Goal: Information Seeking & Learning: Learn about a topic

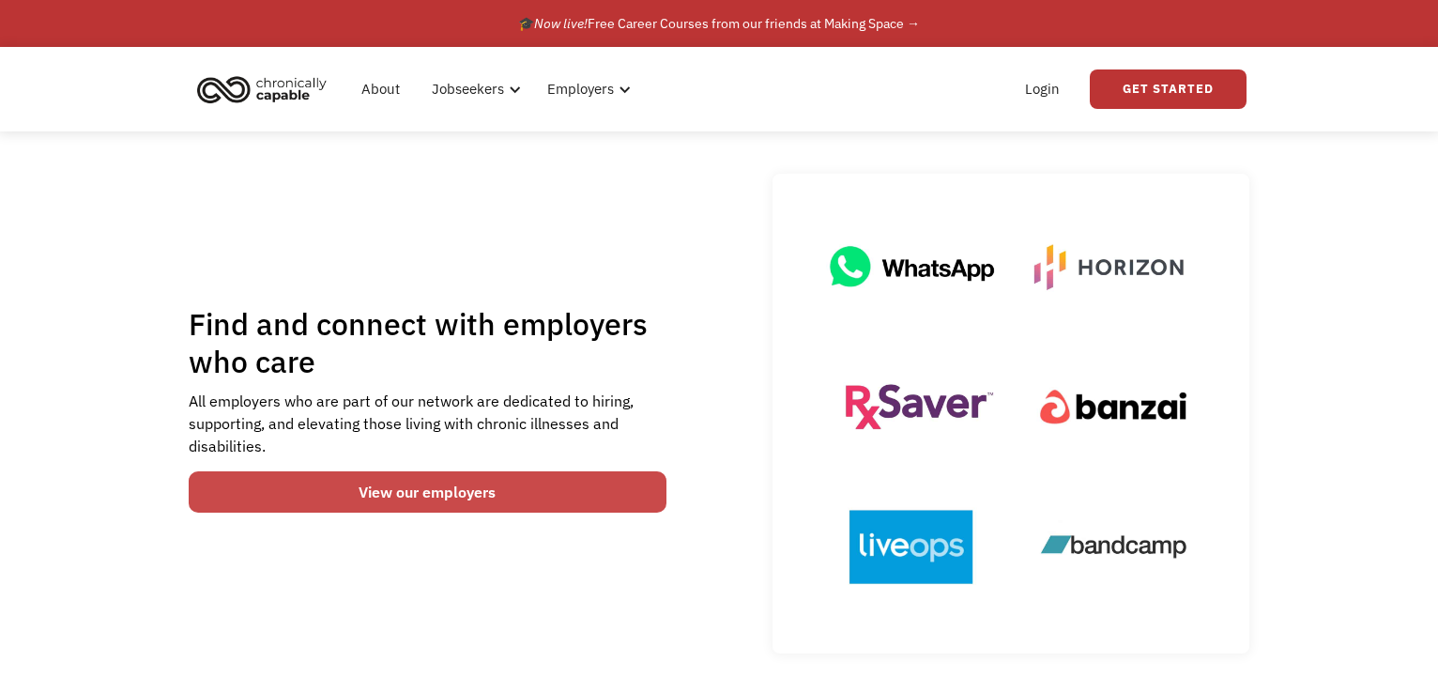
click at [396, 494] on link "View our employers" at bounding box center [428, 491] width 478 height 41
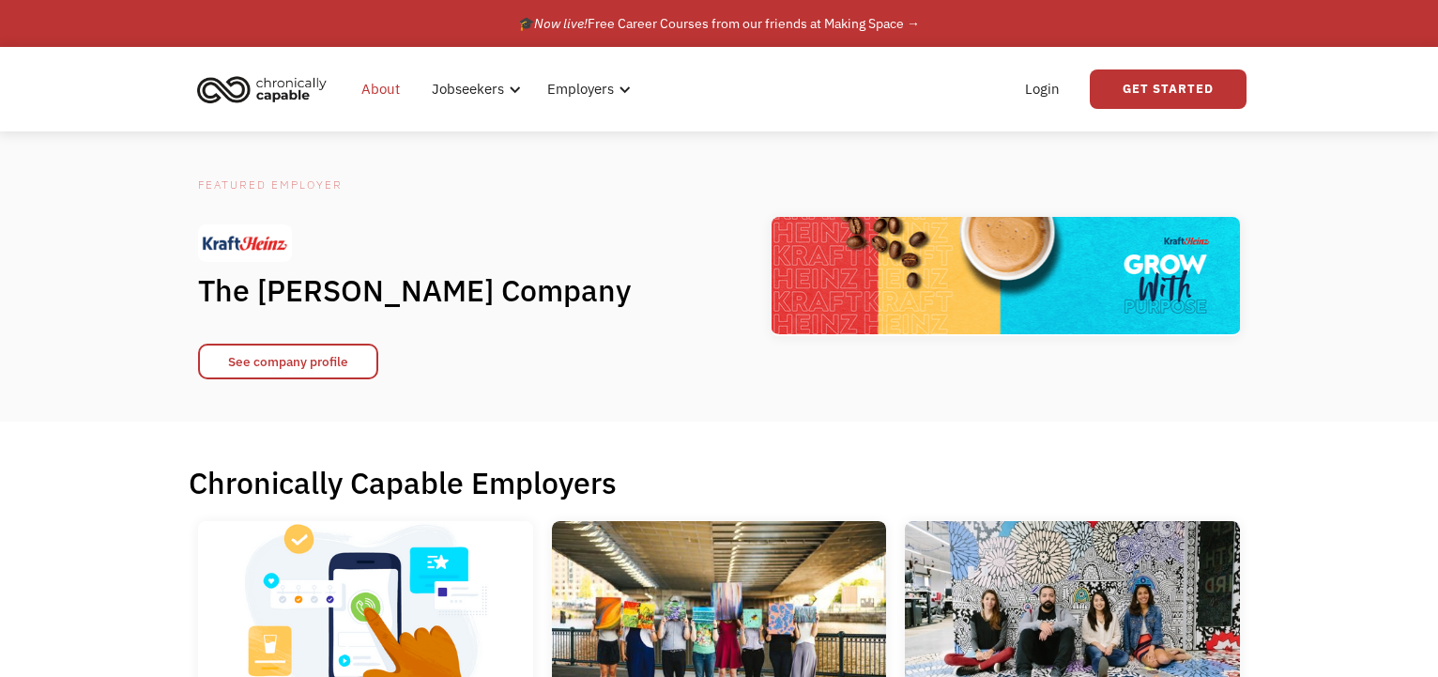
click at [370, 89] on link "About" at bounding box center [380, 89] width 61 height 60
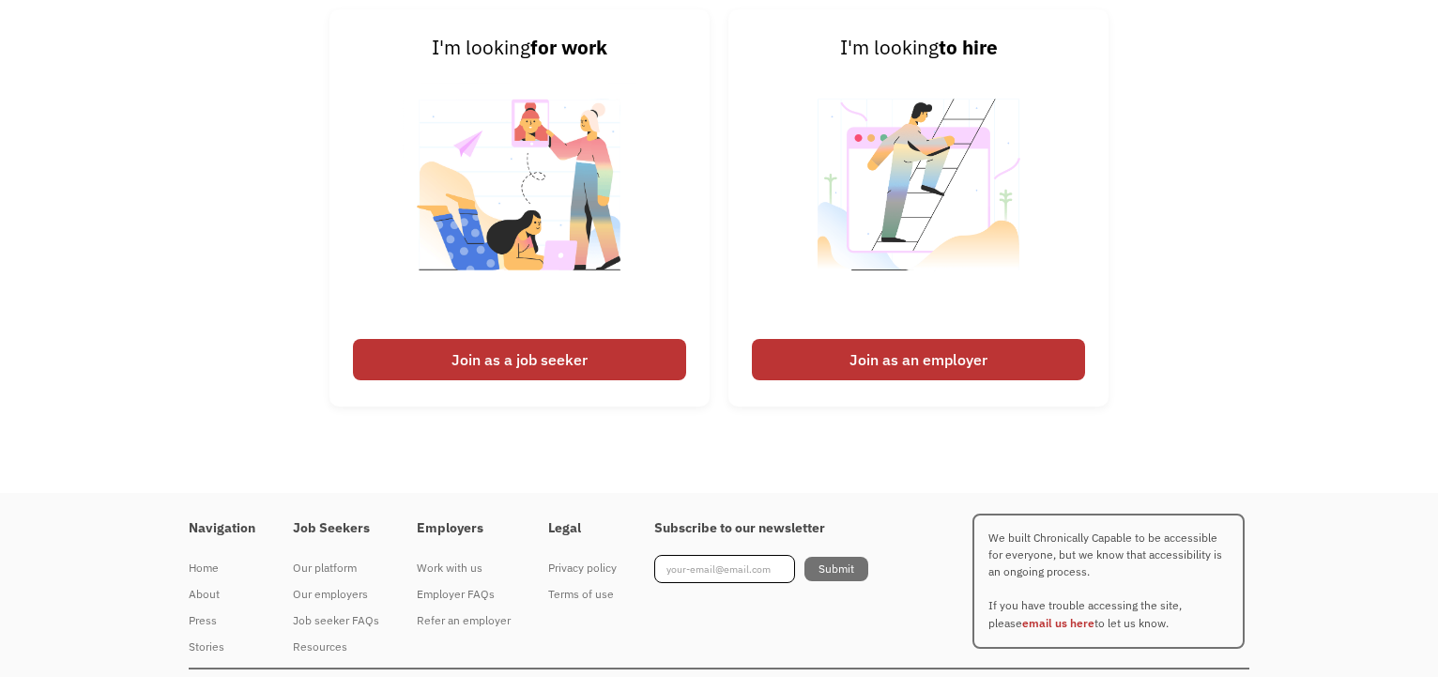
scroll to position [2886, 0]
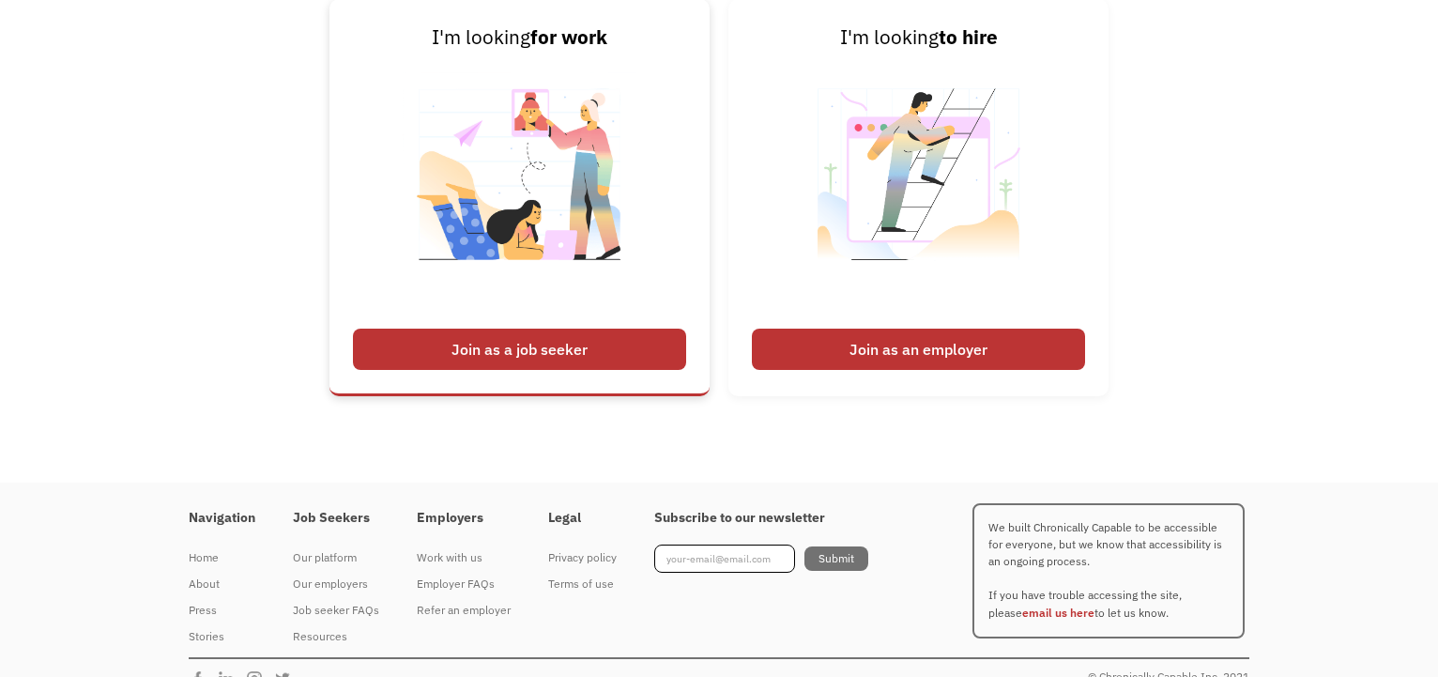
click at [577, 355] on div "Join as a job seeker" at bounding box center [519, 349] width 333 height 41
click at [509, 342] on div "Join as a job seeker" at bounding box center [519, 349] width 333 height 41
click at [567, 351] on div "Join as a job seeker" at bounding box center [519, 349] width 333 height 41
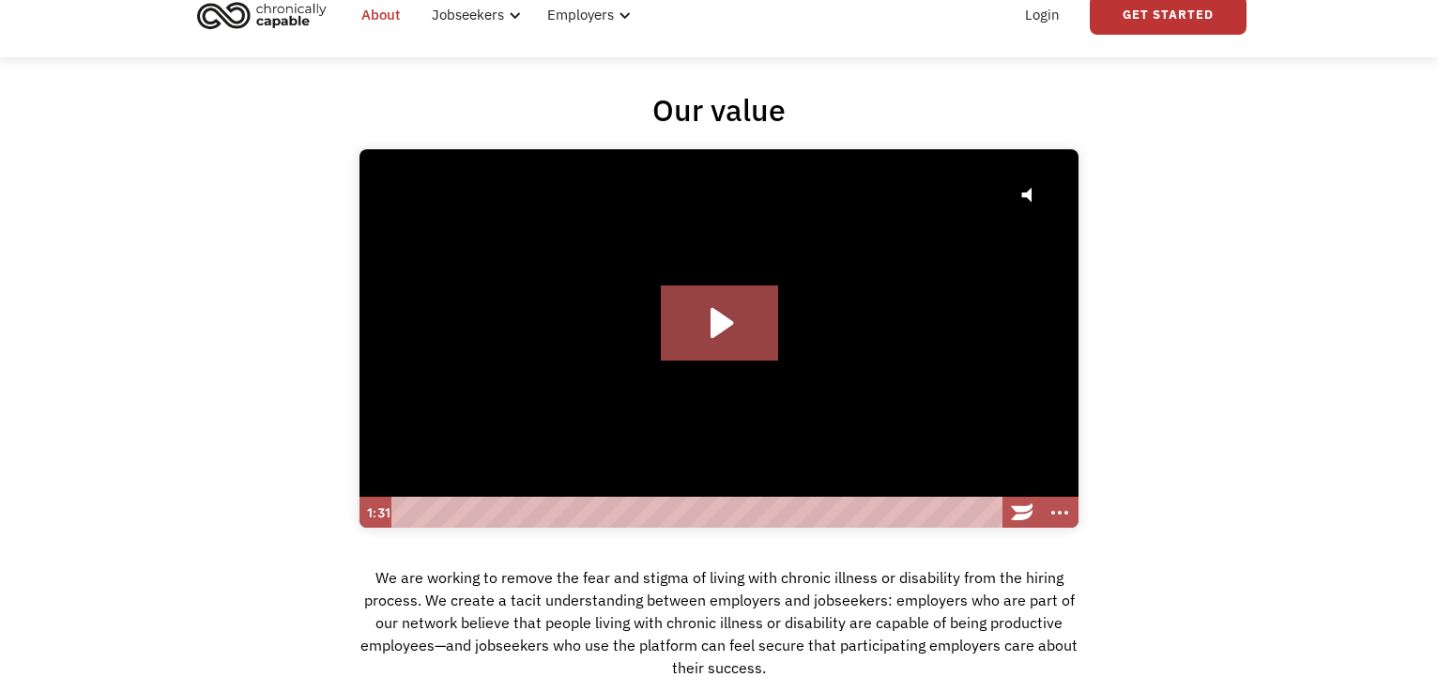
scroll to position [0, 0]
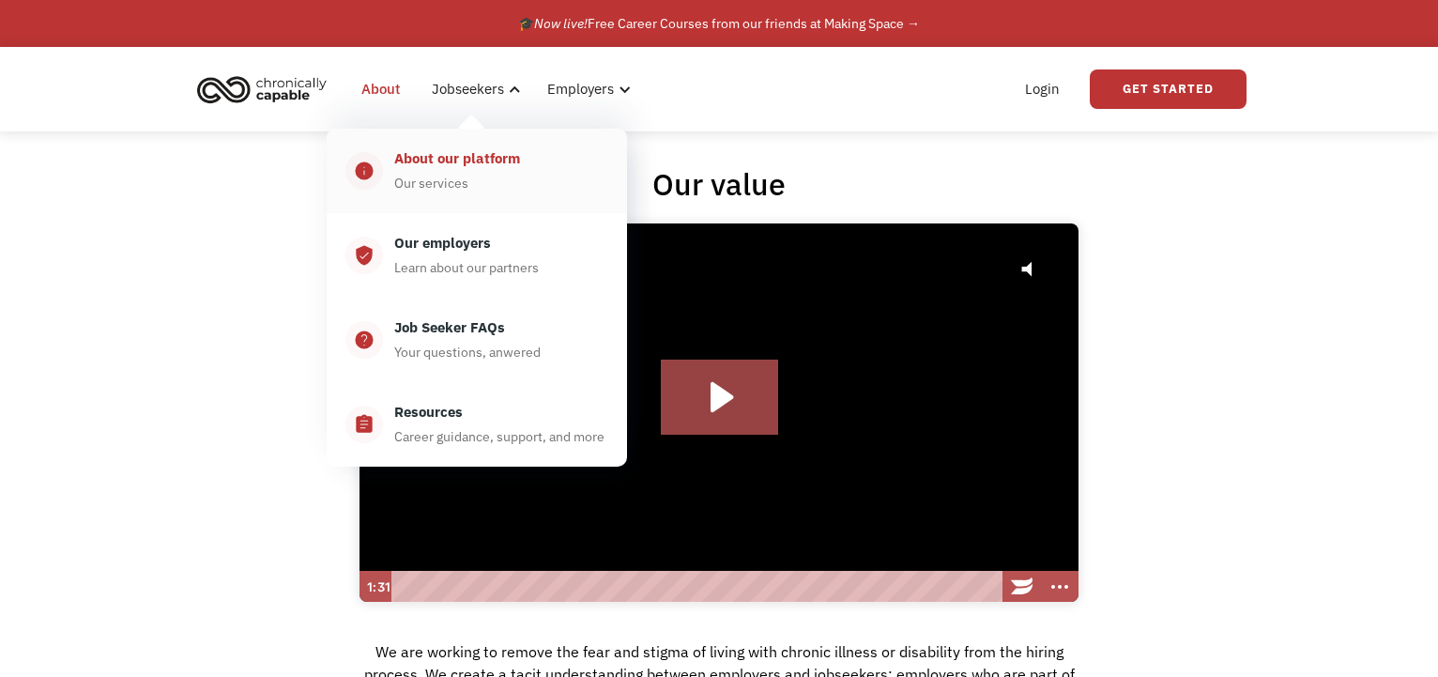
click at [452, 166] on div "About our platform" at bounding box center [457, 158] width 126 height 23
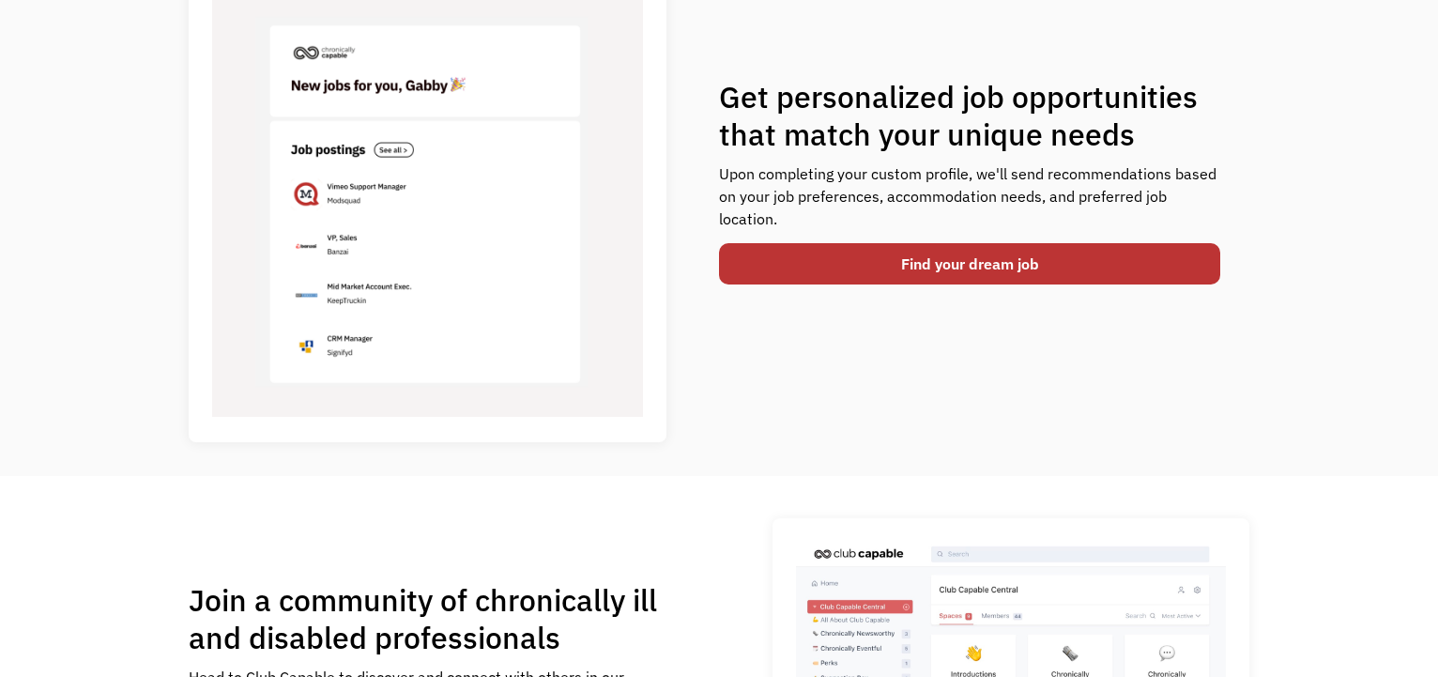
scroll to position [779, 0]
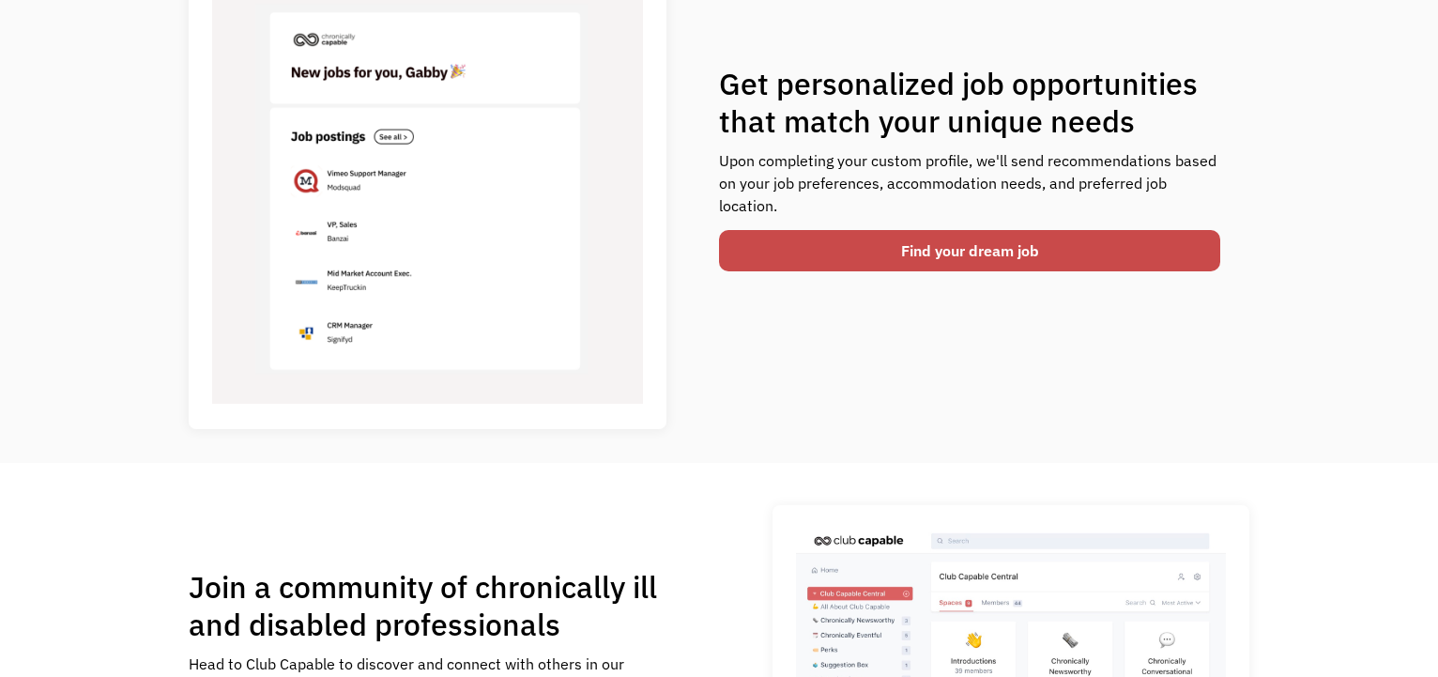
click at [1021, 267] on link "Find your dream job" at bounding box center [969, 250] width 501 height 41
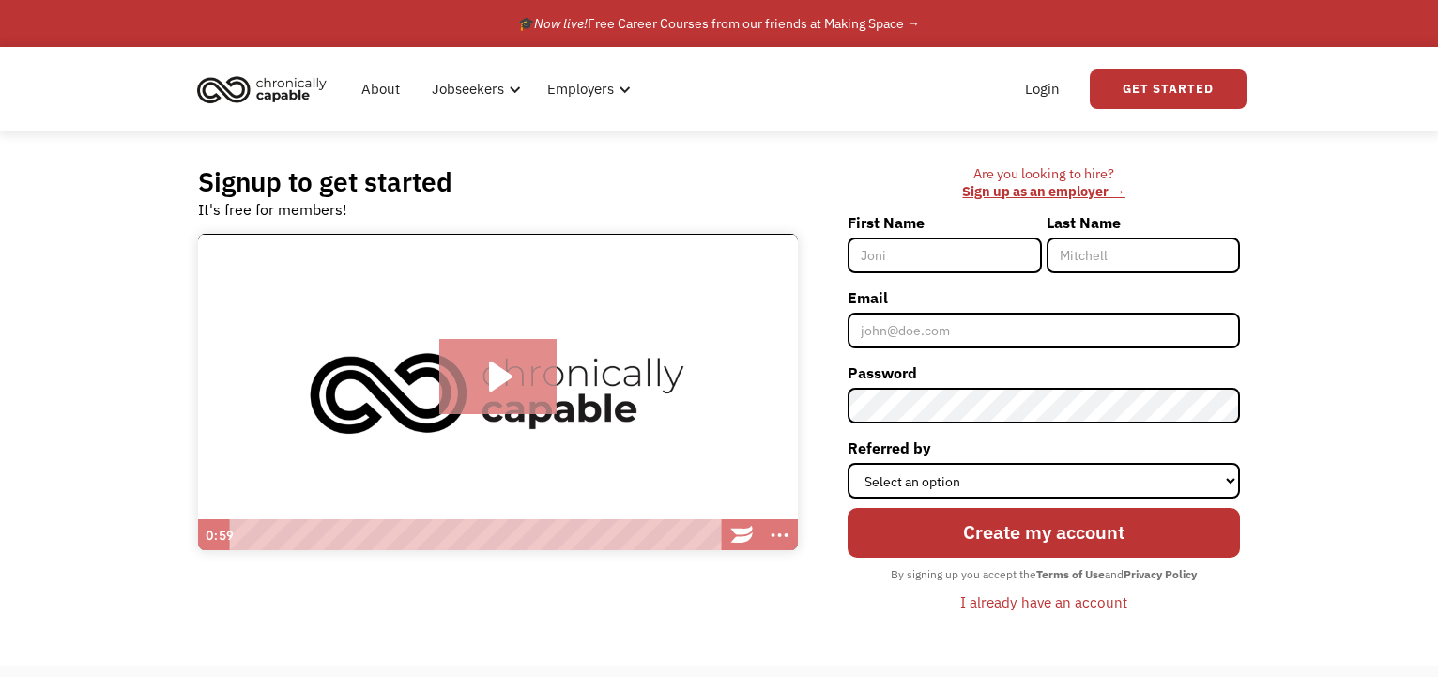
click at [493, 385] on icon "Play Video: Introducing Chronically Capable" at bounding box center [500, 376] width 23 height 30
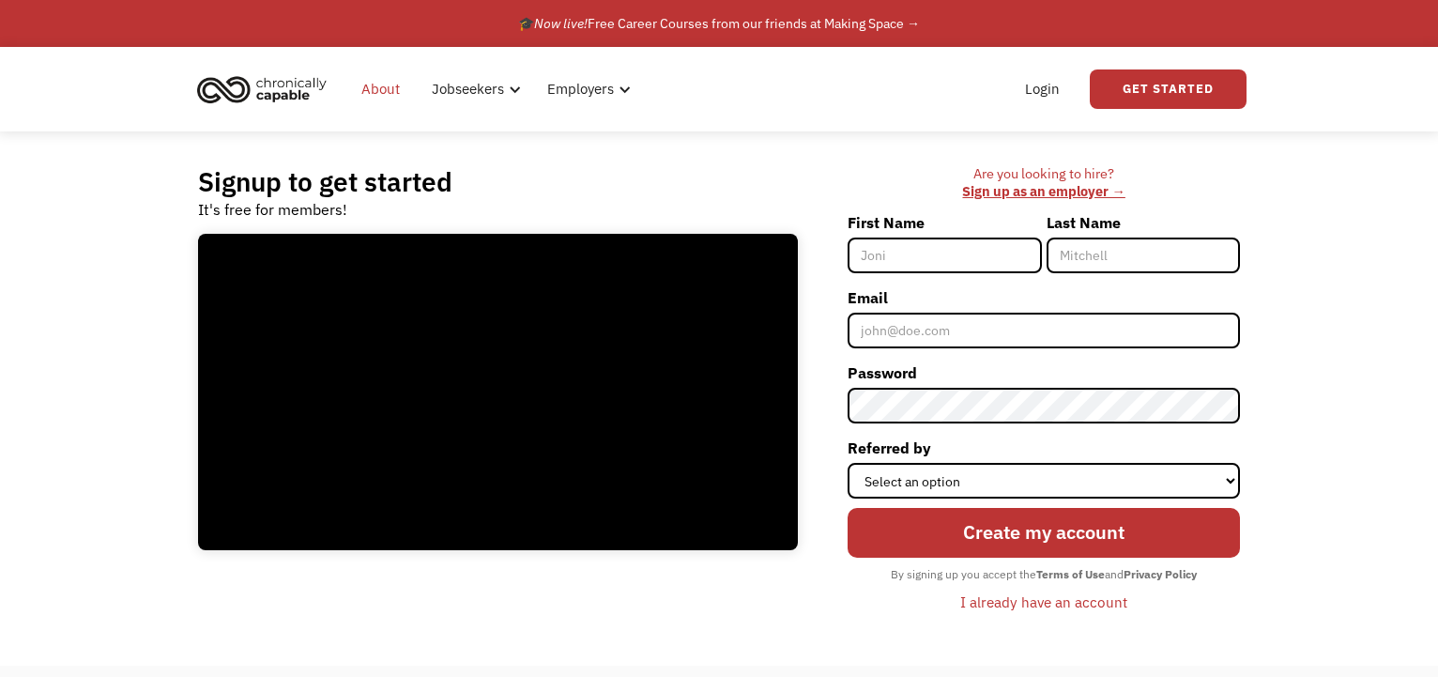
click at [375, 91] on link "About" at bounding box center [380, 89] width 61 height 60
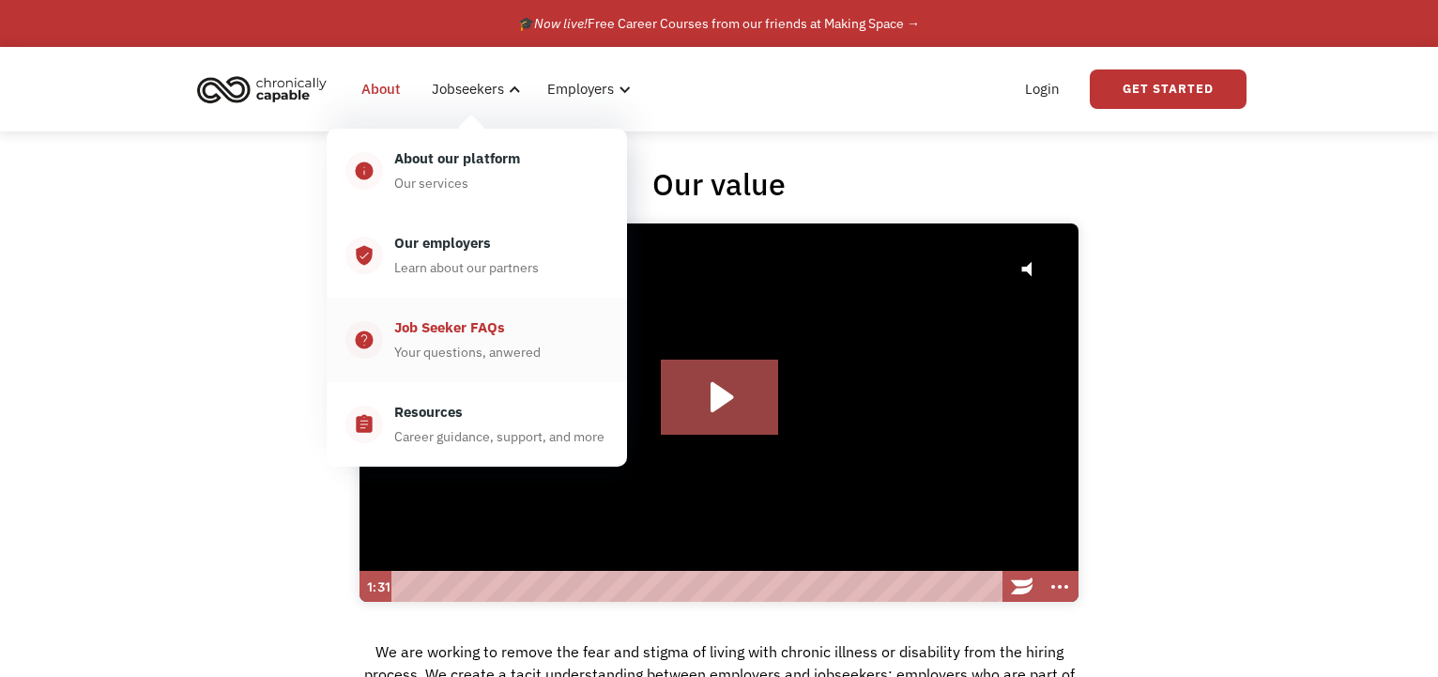
click at [452, 334] on div "Job Seeker FAQs" at bounding box center [449, 327] width 111 height 23
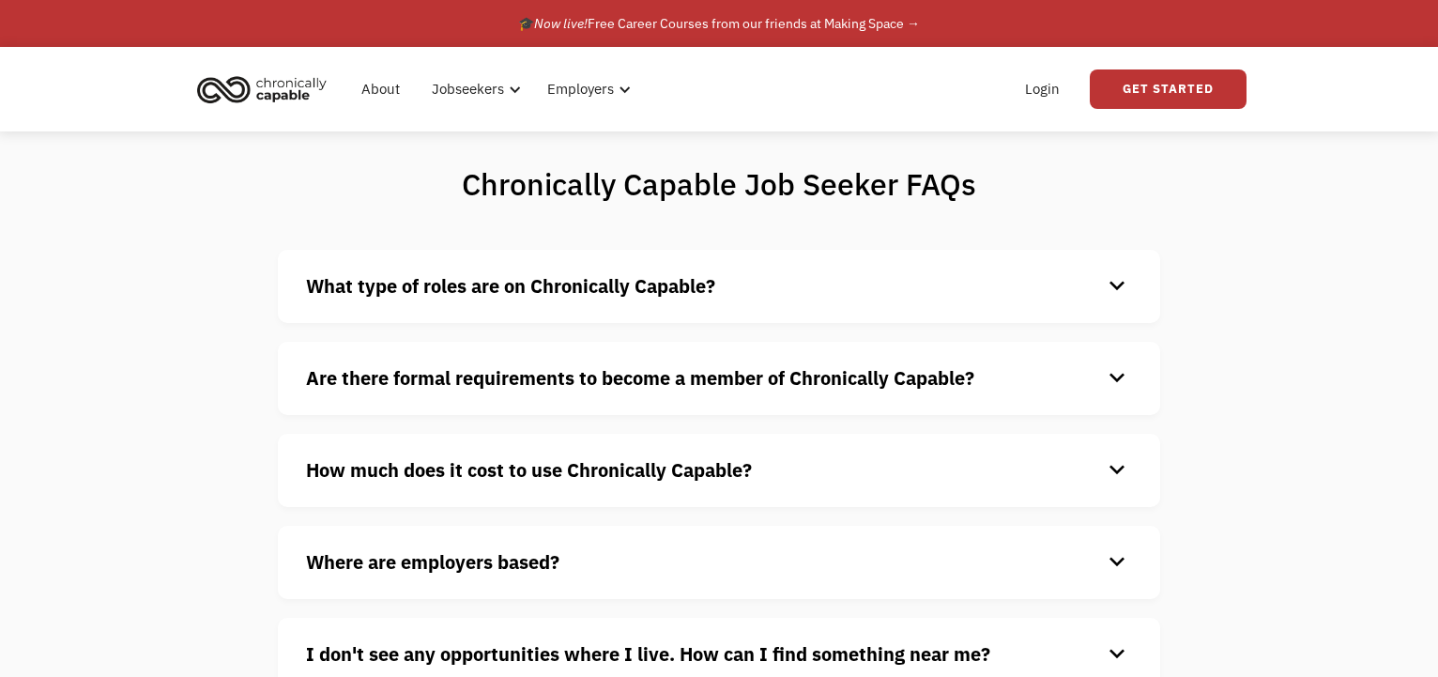
click at [1118, 292] on div "keyboard_arrow_down" at bounding box center [1117, 286] width 30 height 28
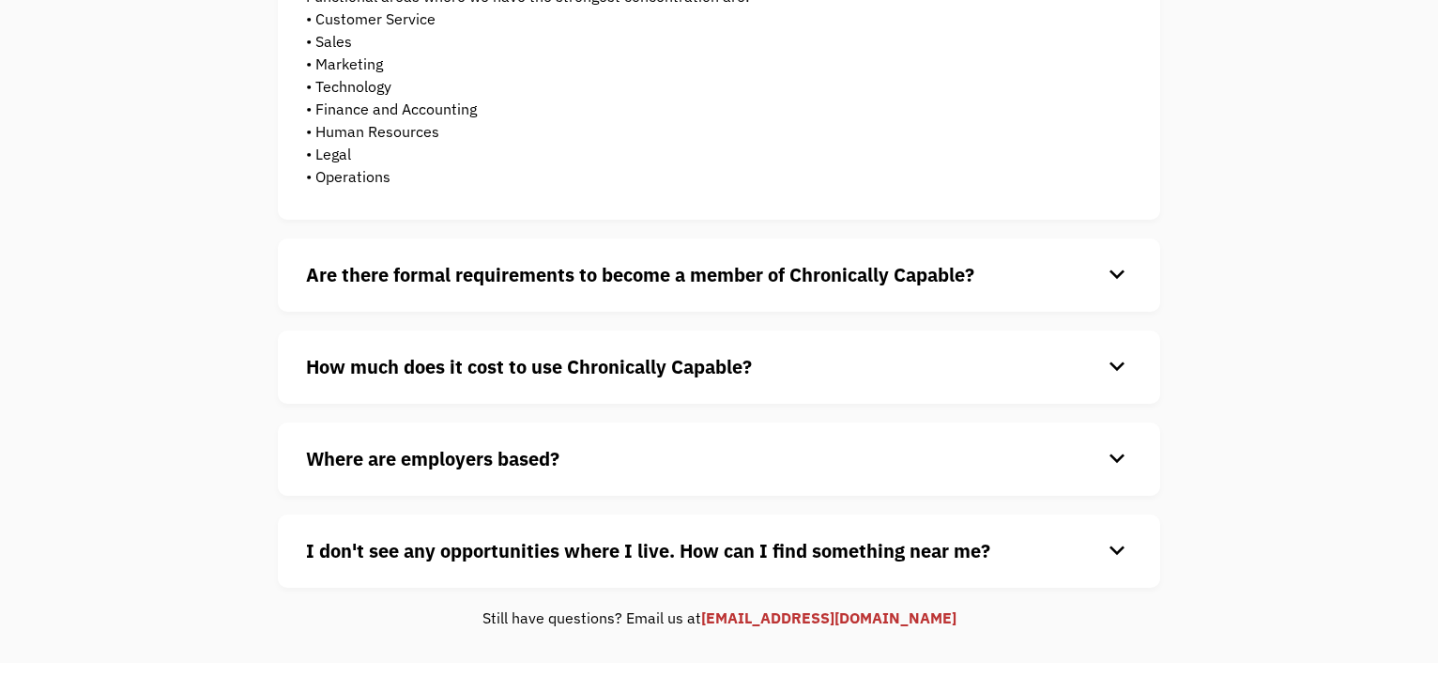
scroll to position [466, 0]
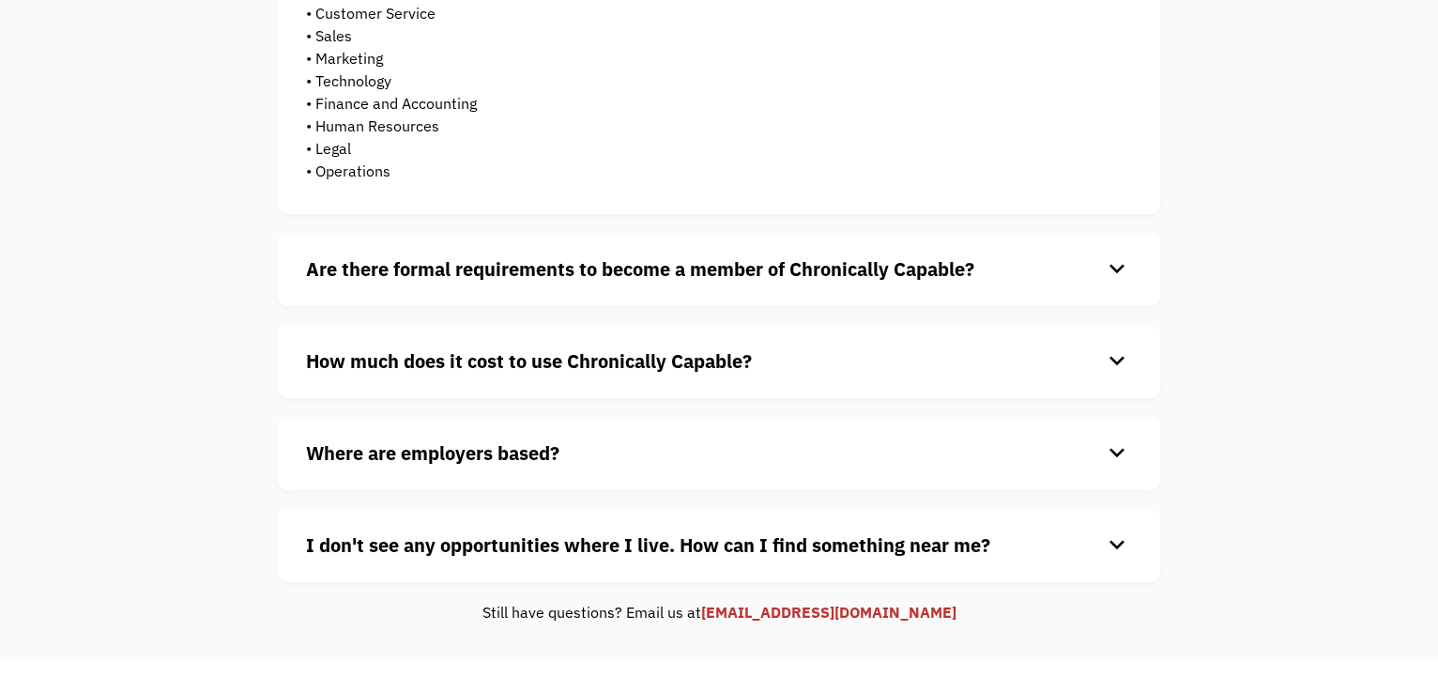
click at [1099, 273] on h4 "Are there formal requirements to become a member of Chronically Capable?" at bounding box center [704, 269] width 796 height 28
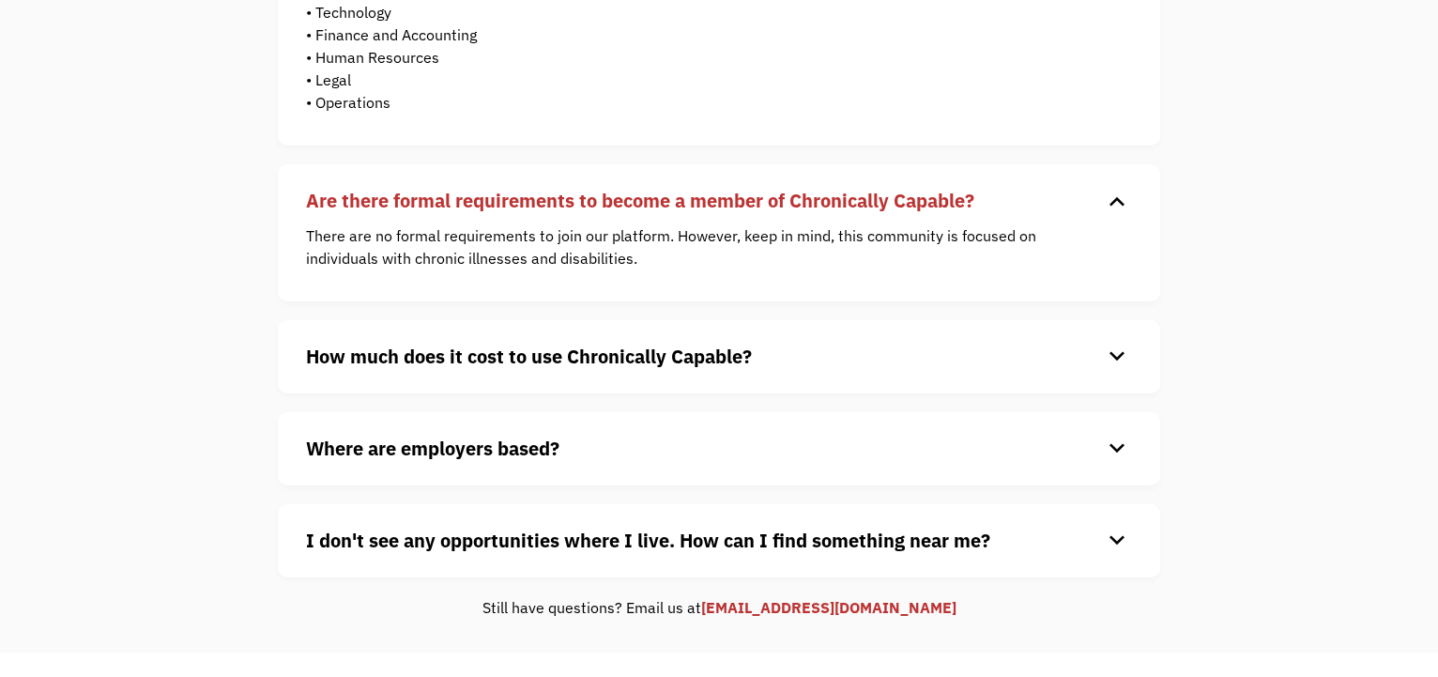
scroll to position [541, 0]
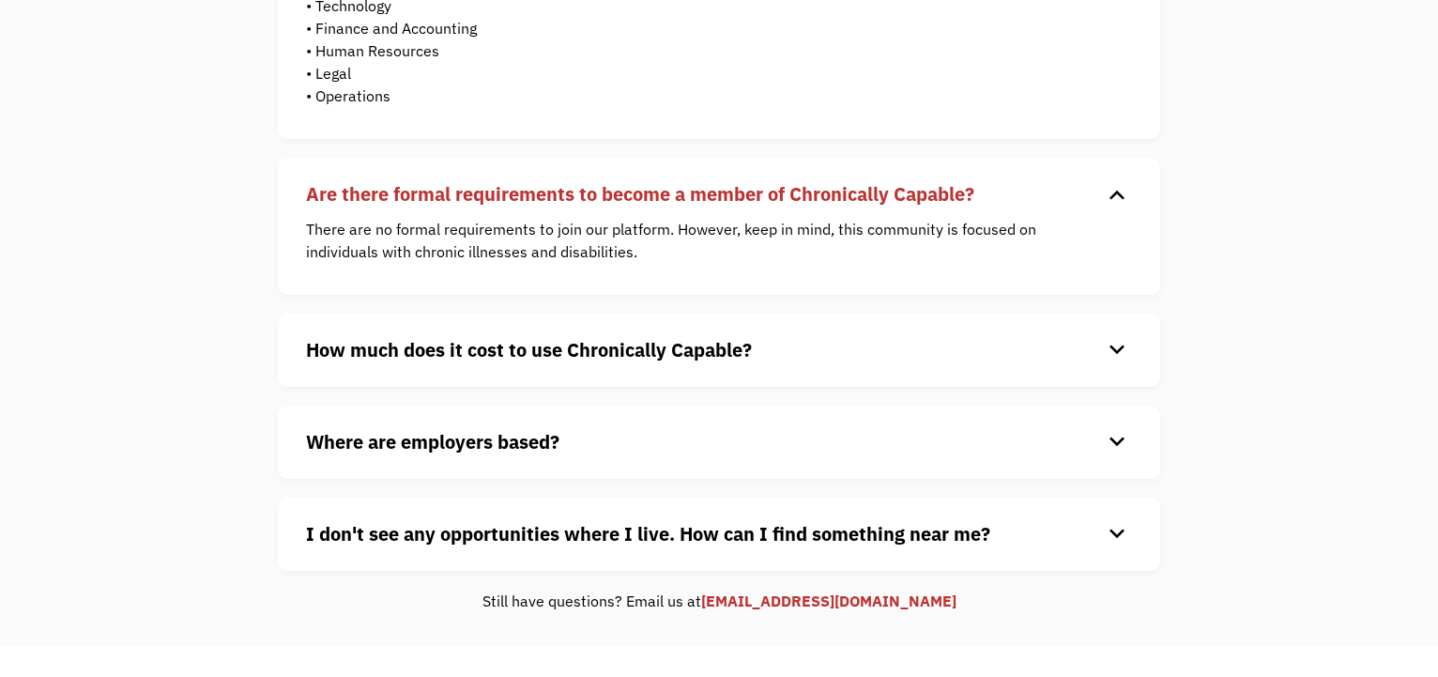
click at [1126, 341] on div "keyboard_arrow_down" at bounding box center [1117, 350] width 30 height 28
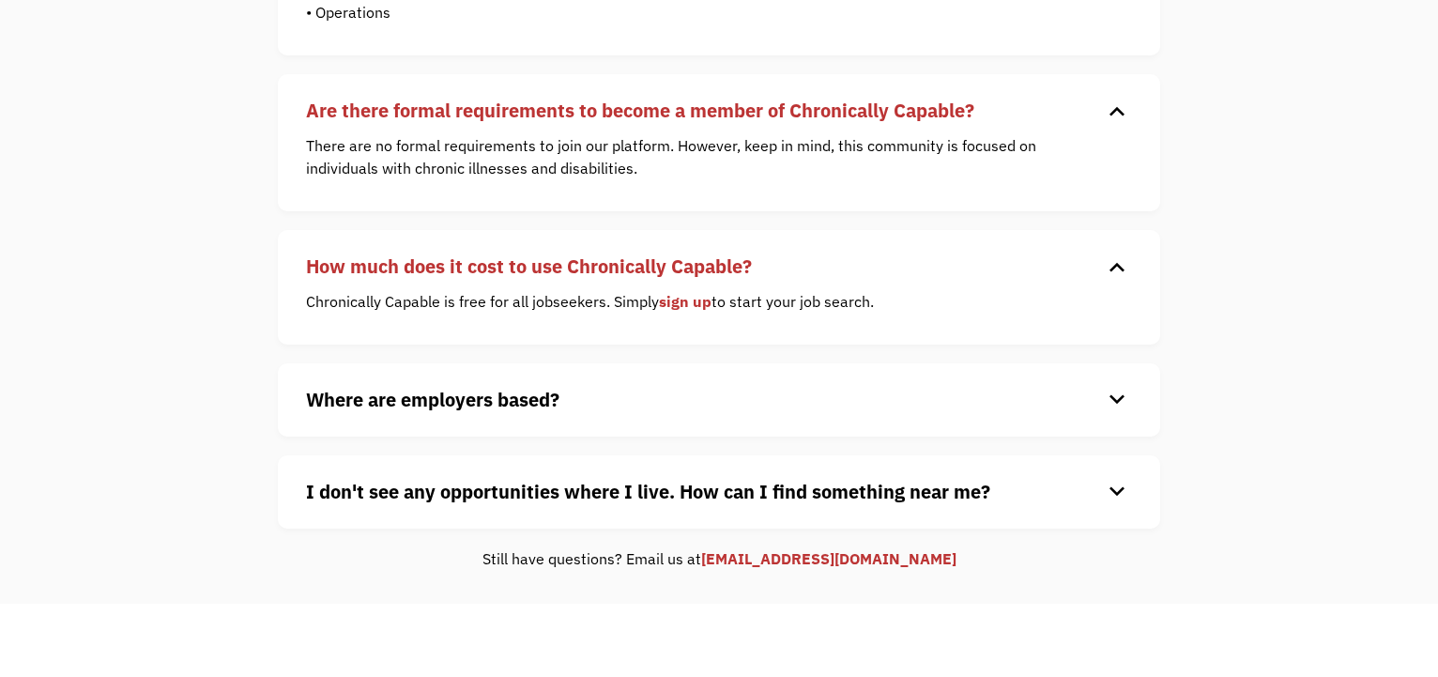
scroll to position [751, 0]
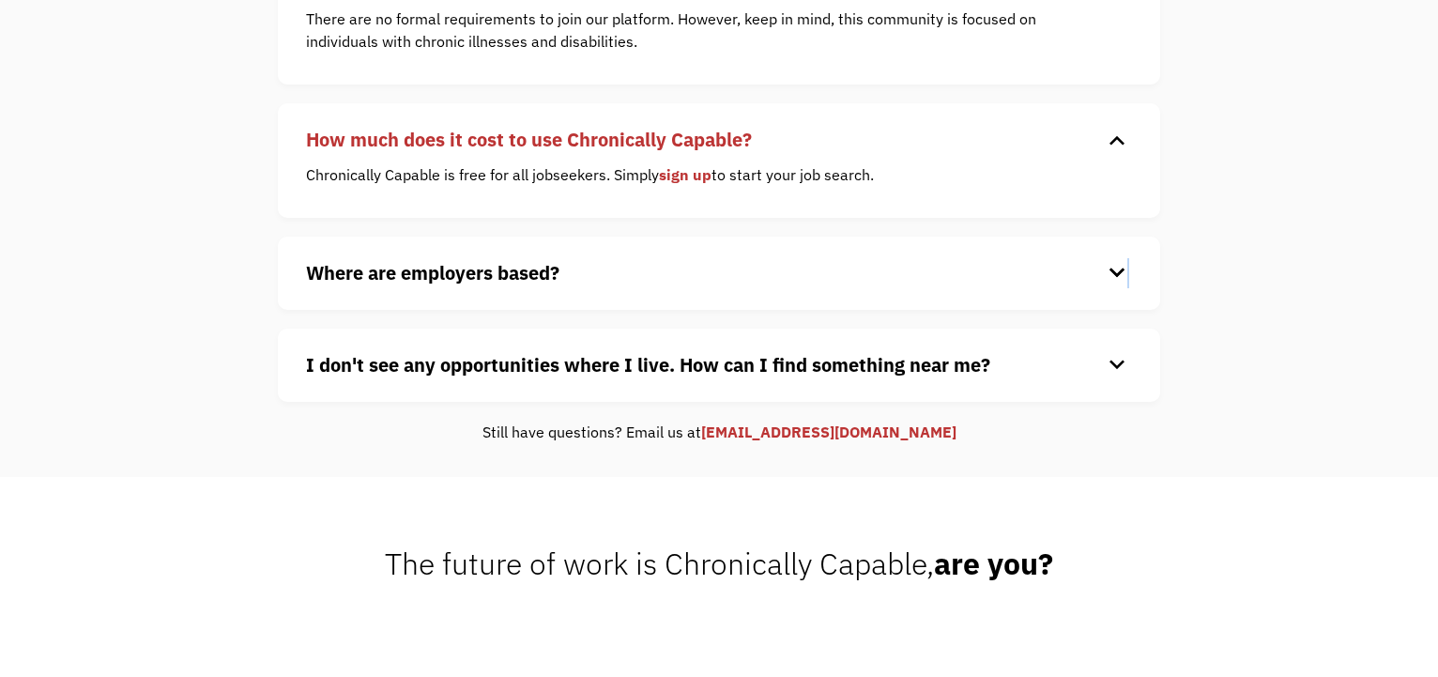
click at [1128, 286] on div "keyboard_arrow_down" at bounding box center [1117, 273] width 30 height 28
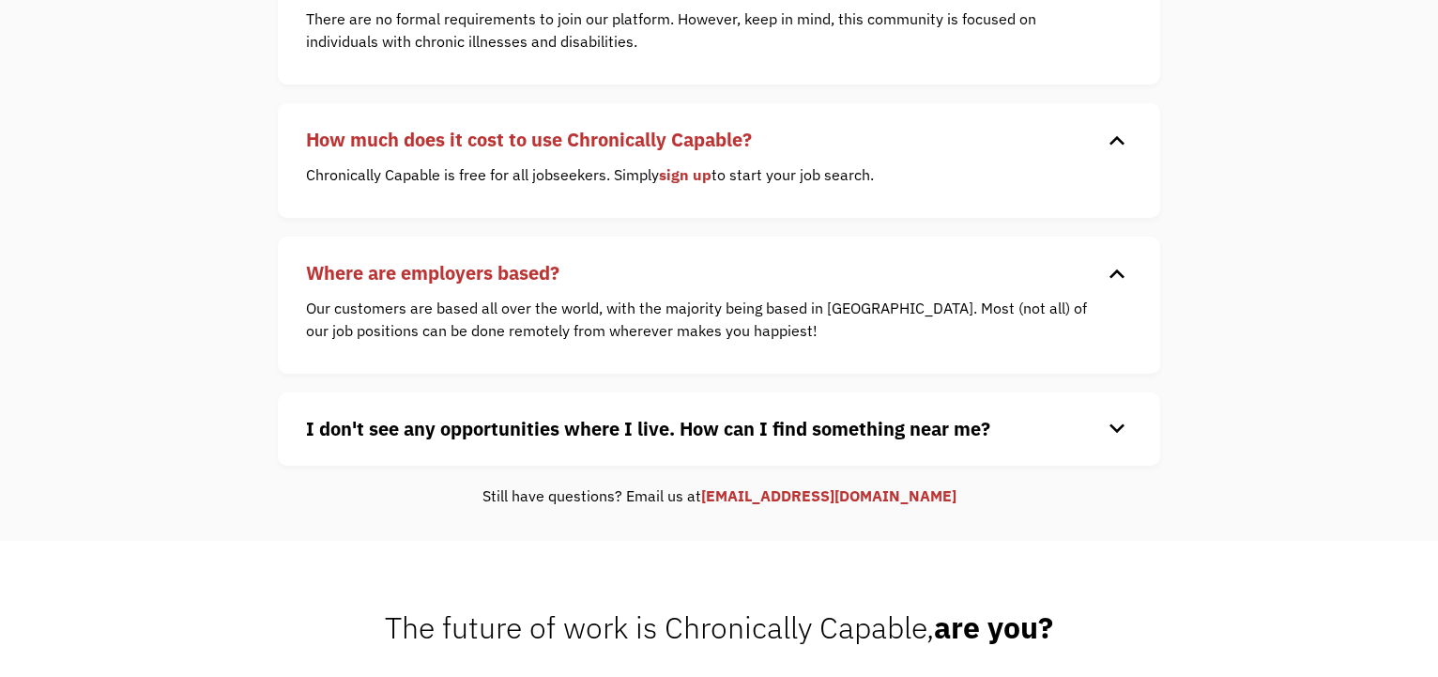
click at [1116, 423] on div "keyboard_arrow_down" at bounding box center [1117, 429] width 30 height 28
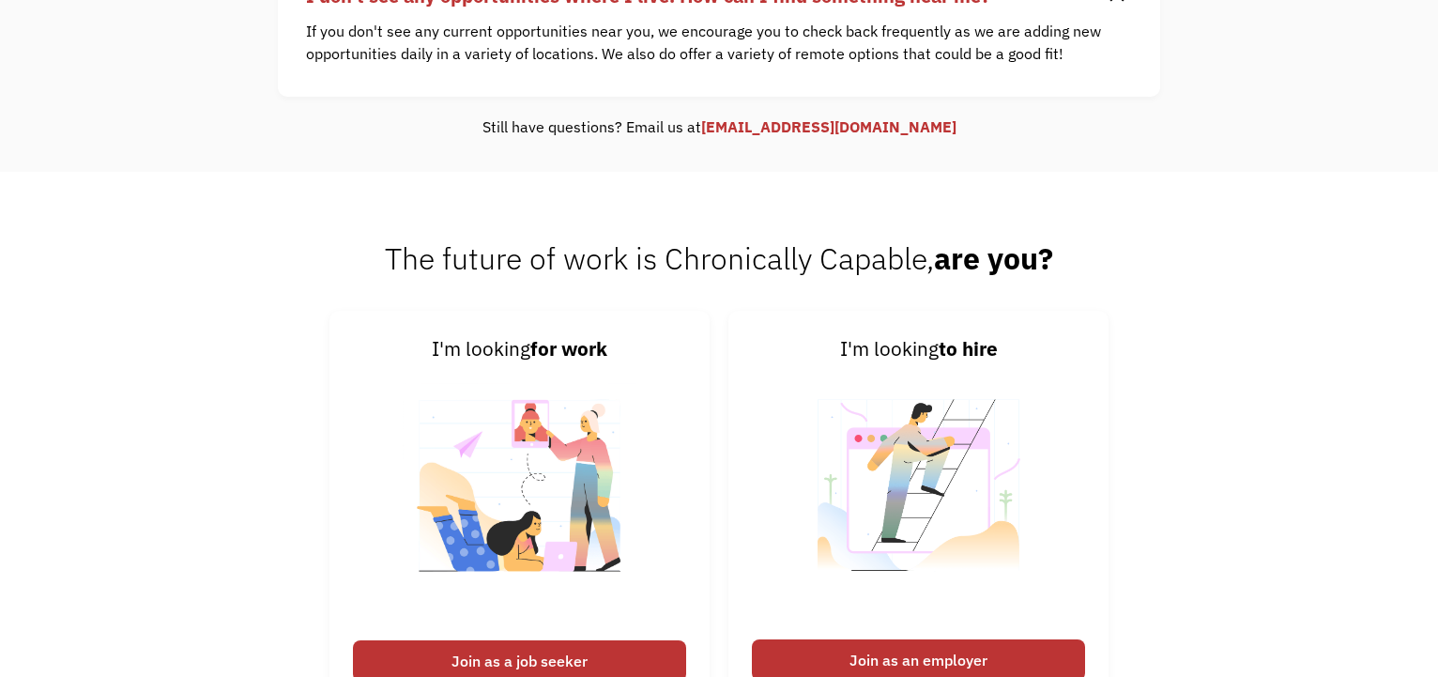
scroll to position [1187, 0]
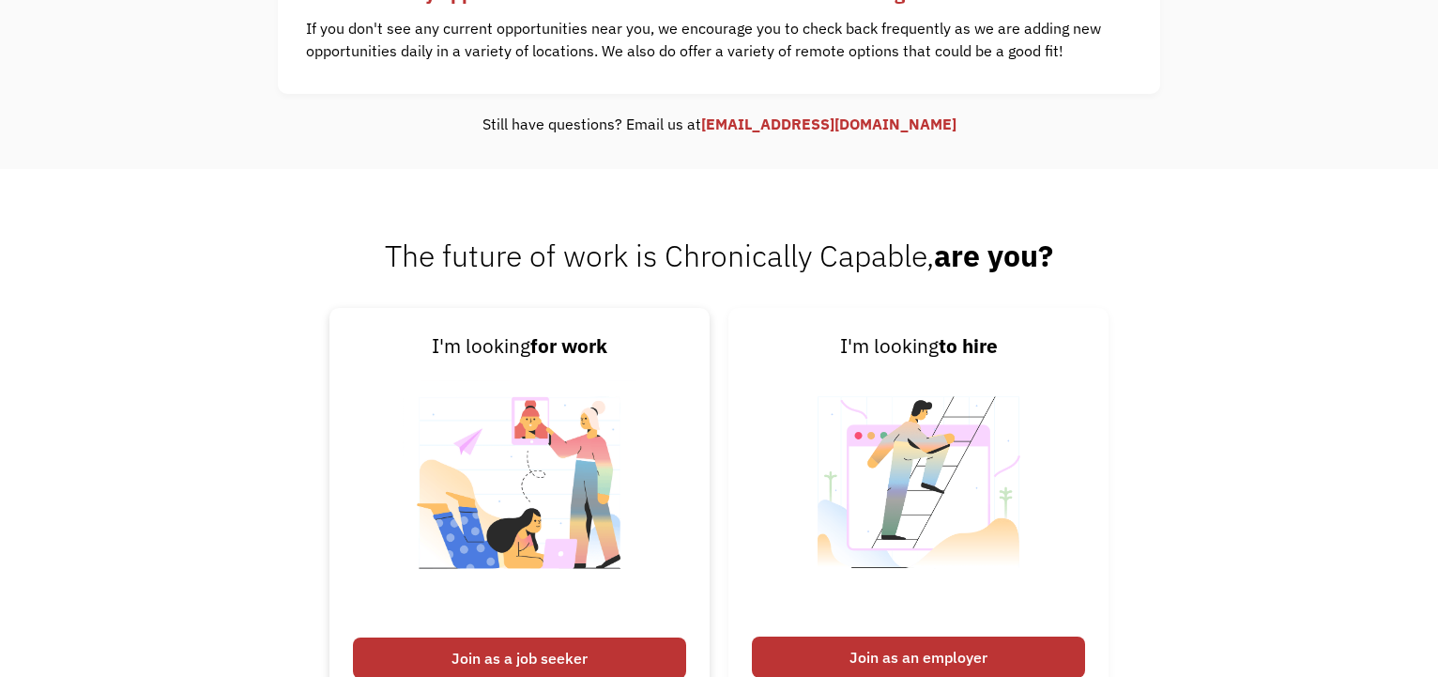
click at [501, 405] on img at bounding box center [520, 494] width 234 height 266
click at [520, 661] on div "Join as a job seeker" at bounding box center [519, 657] width 333 height 41
